Goal: Register for event/course

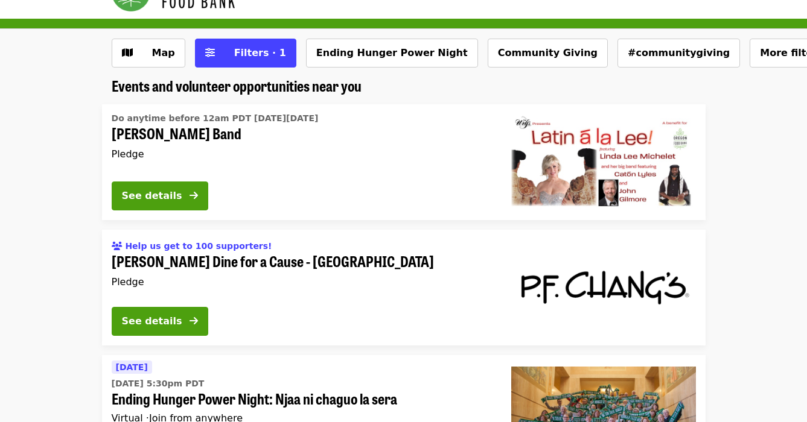
scroll to position [36, 0]
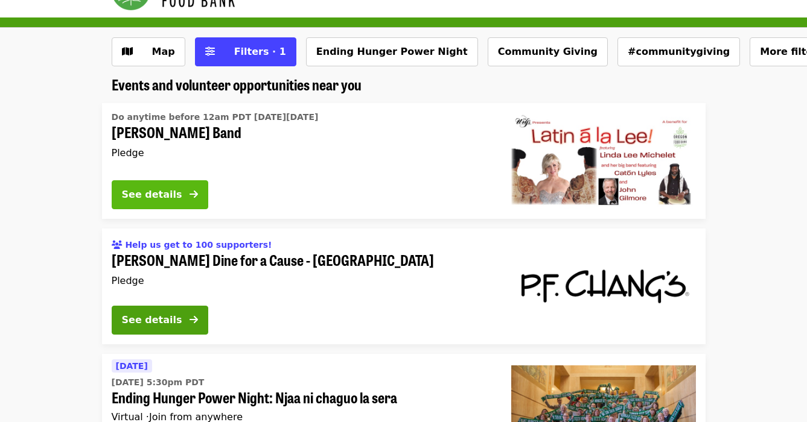
click at [185, 194] on button "See details" at bounding box center [160, 194] width 97 height 29
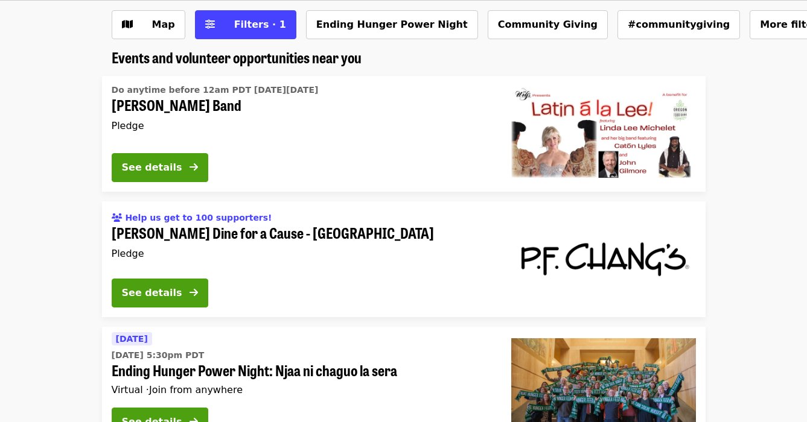
scroll to position [101, 0]
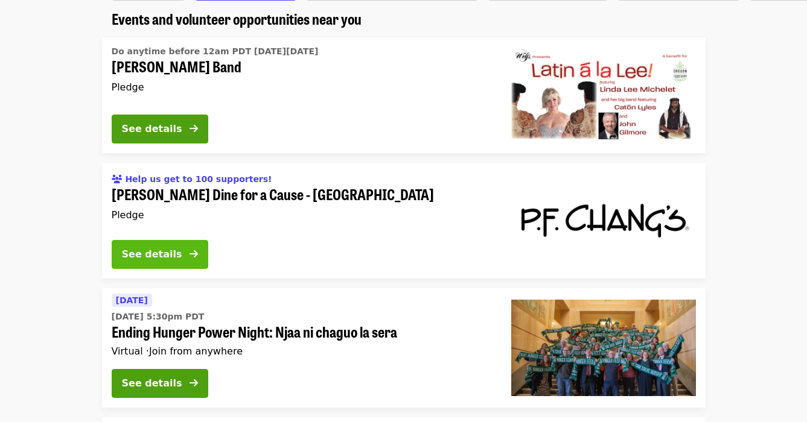
click at [203, 257] on button "See details" at bounding box center [160, 254] width 97 height 29
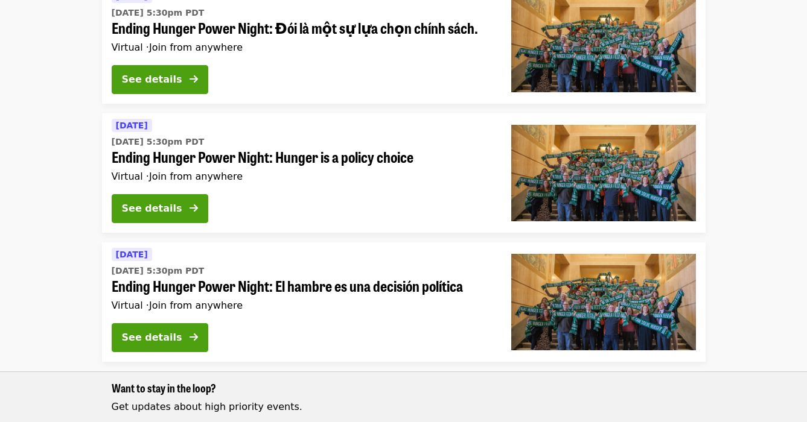
scroll to position [535, 0]
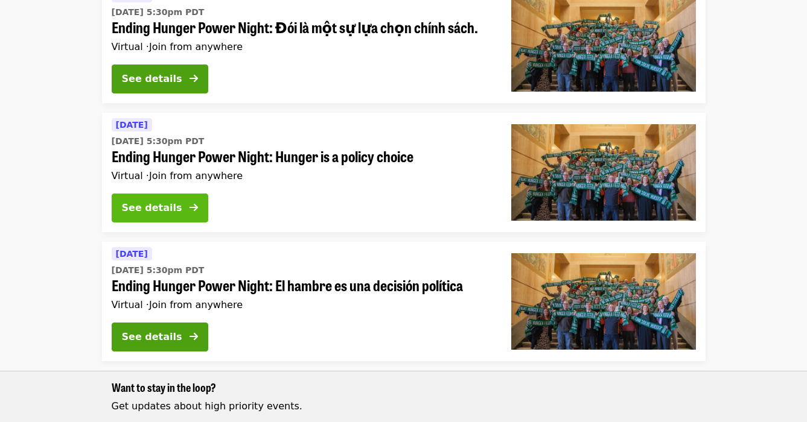
click at [181, 202] on div "See details" at bounding box center [152, 208] width 60 height 14
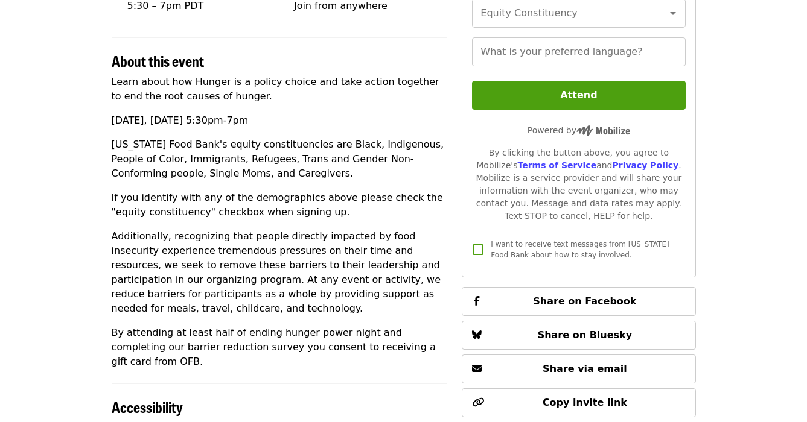
scroll to position [333, 0]
